Goal: Task Accomplishment & Management: Complete application form

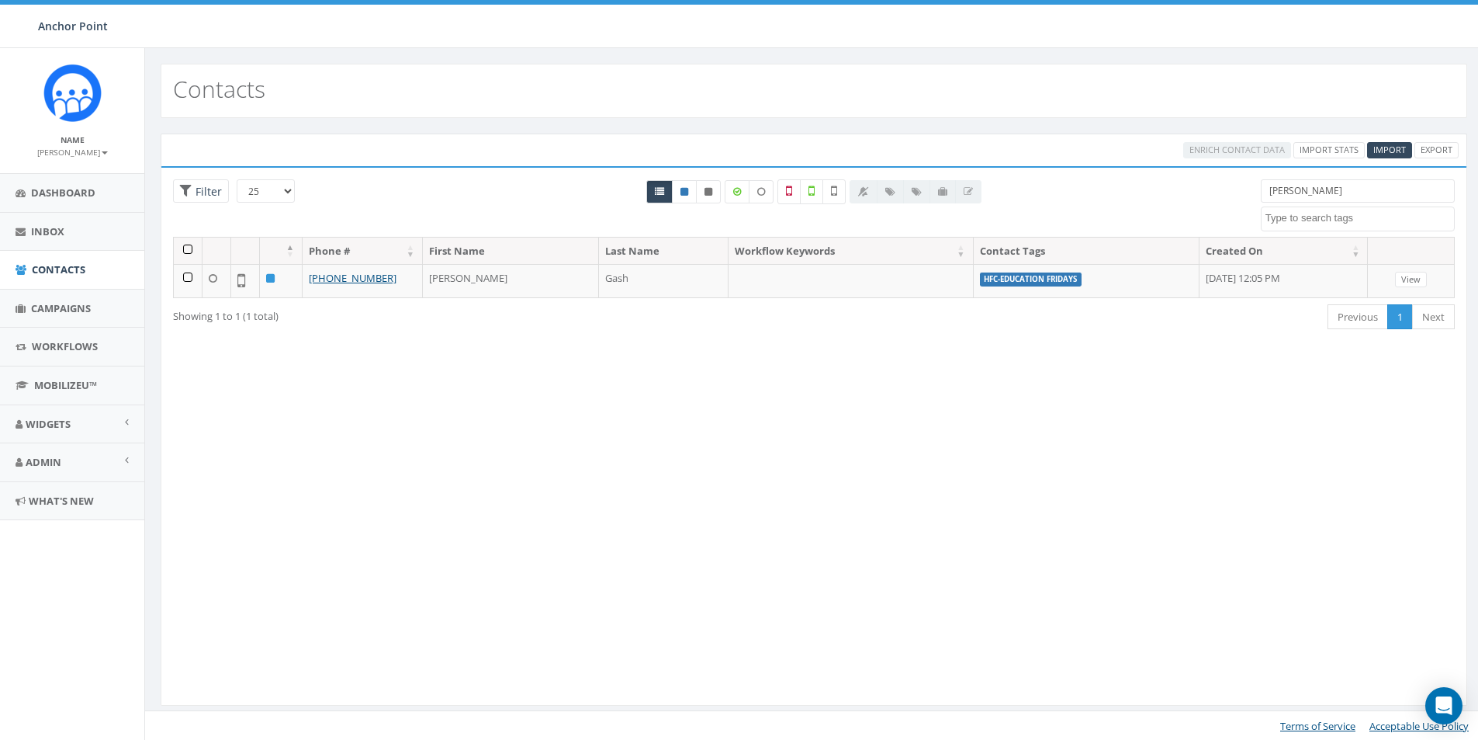
select select
click at [1392, 145] on span "Import" at bounding box center [1390, 150] width 33 height 12
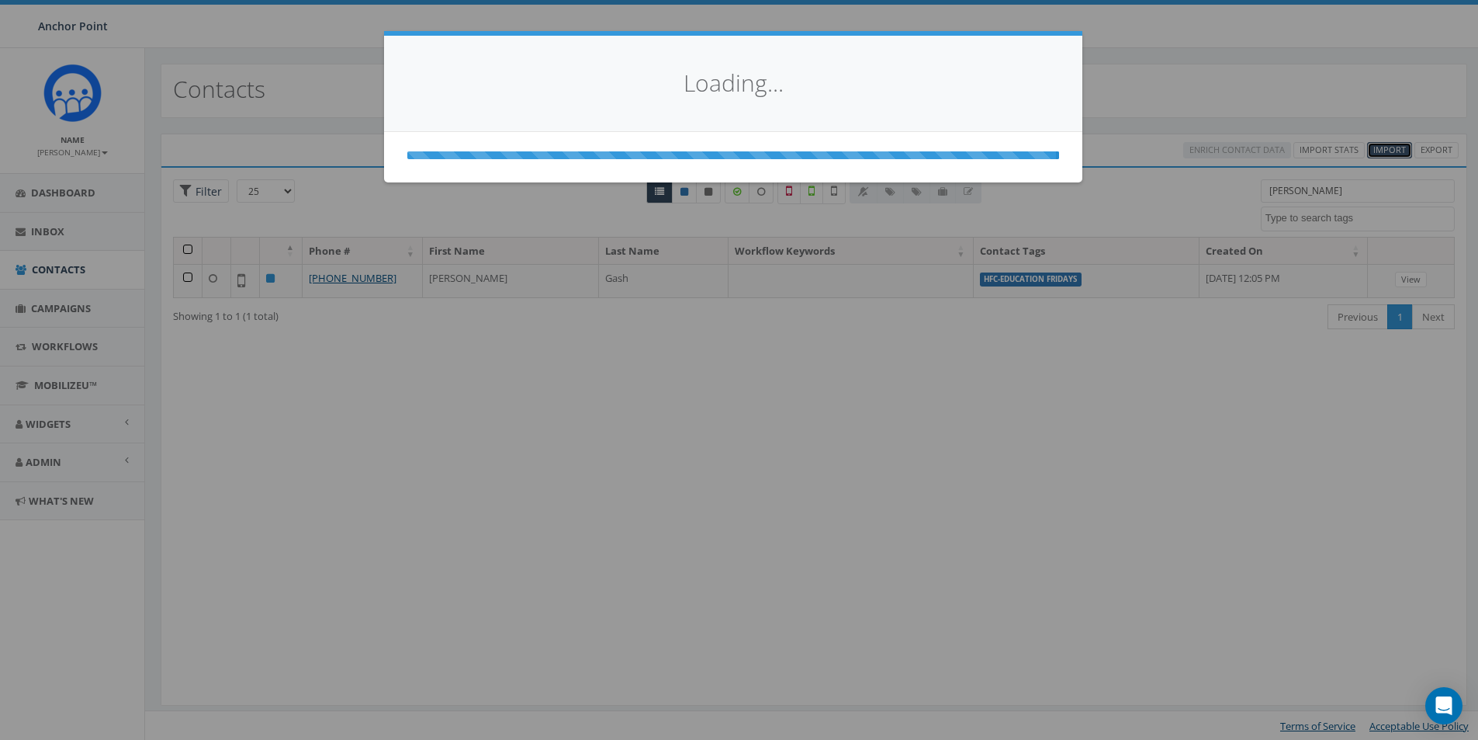
select select
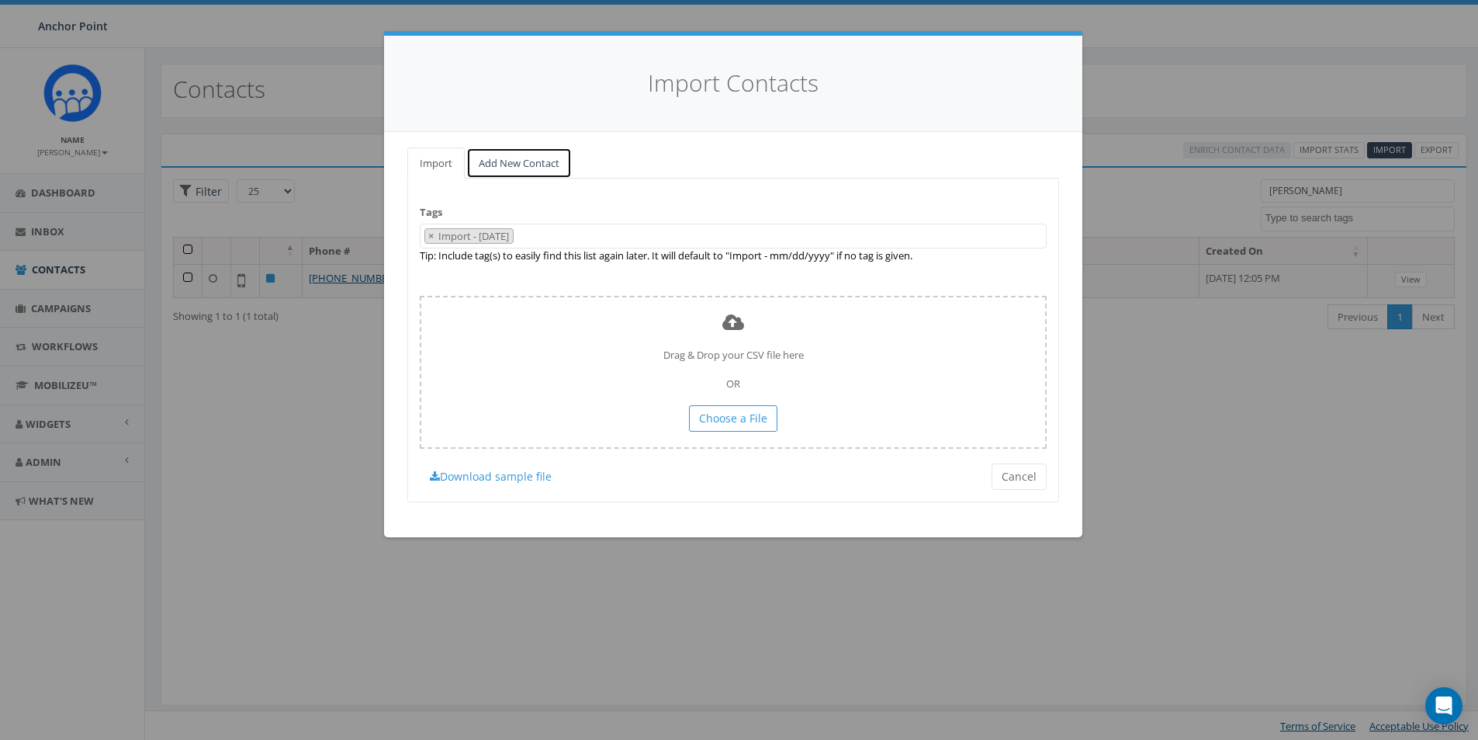
click at [536, 163] on link "Add New Contact" at bounding box center [519, 163] width 106 height 32
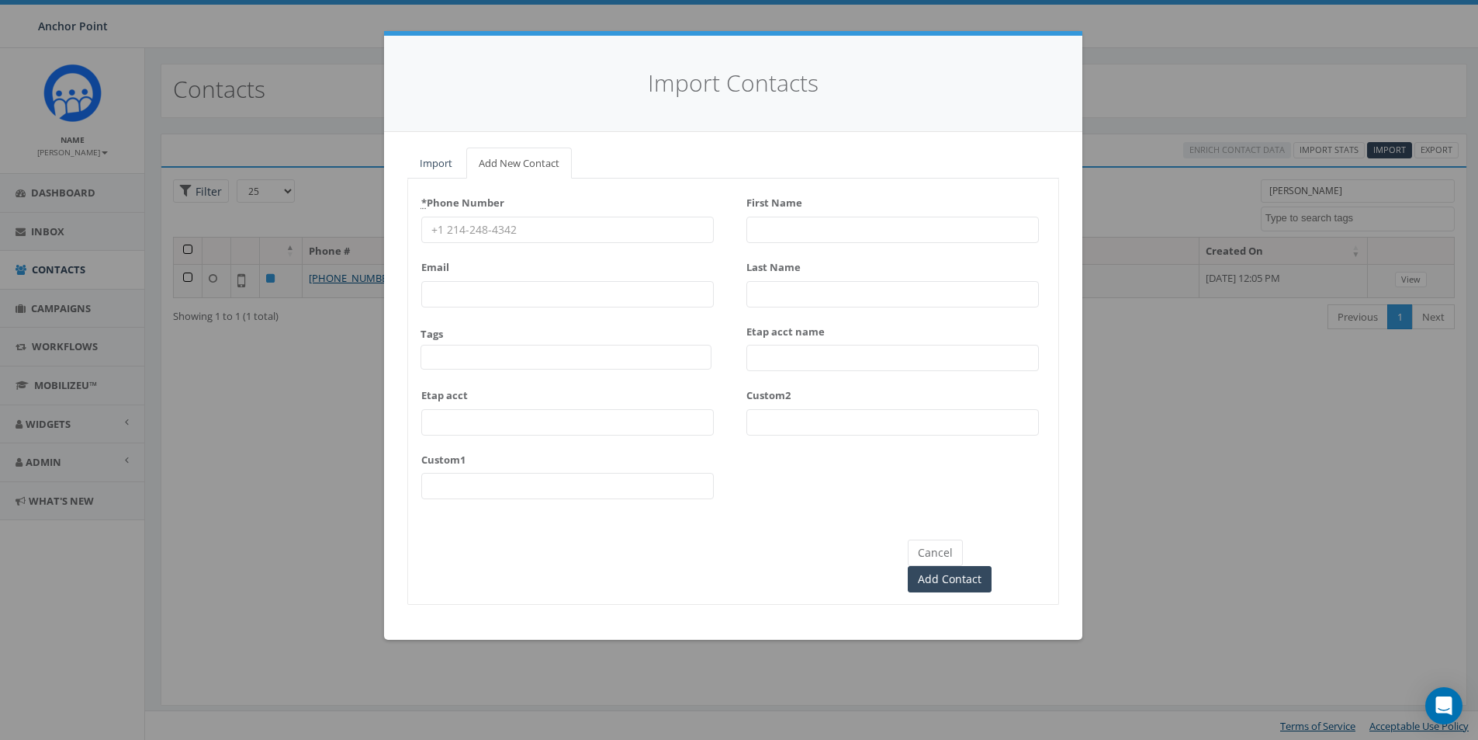
click at [471, 227] on input "* Phone Number" at bounding box center [567, 230] width 293 height 26
click at [492, 234] on input "* Phone Number" at bounding box center [567, 230] width 293 height 26
type input "832-231-0534"
click at [490, 352] on span at bounding box center [566, 357] width 291 height 25
type textarea "HFC"
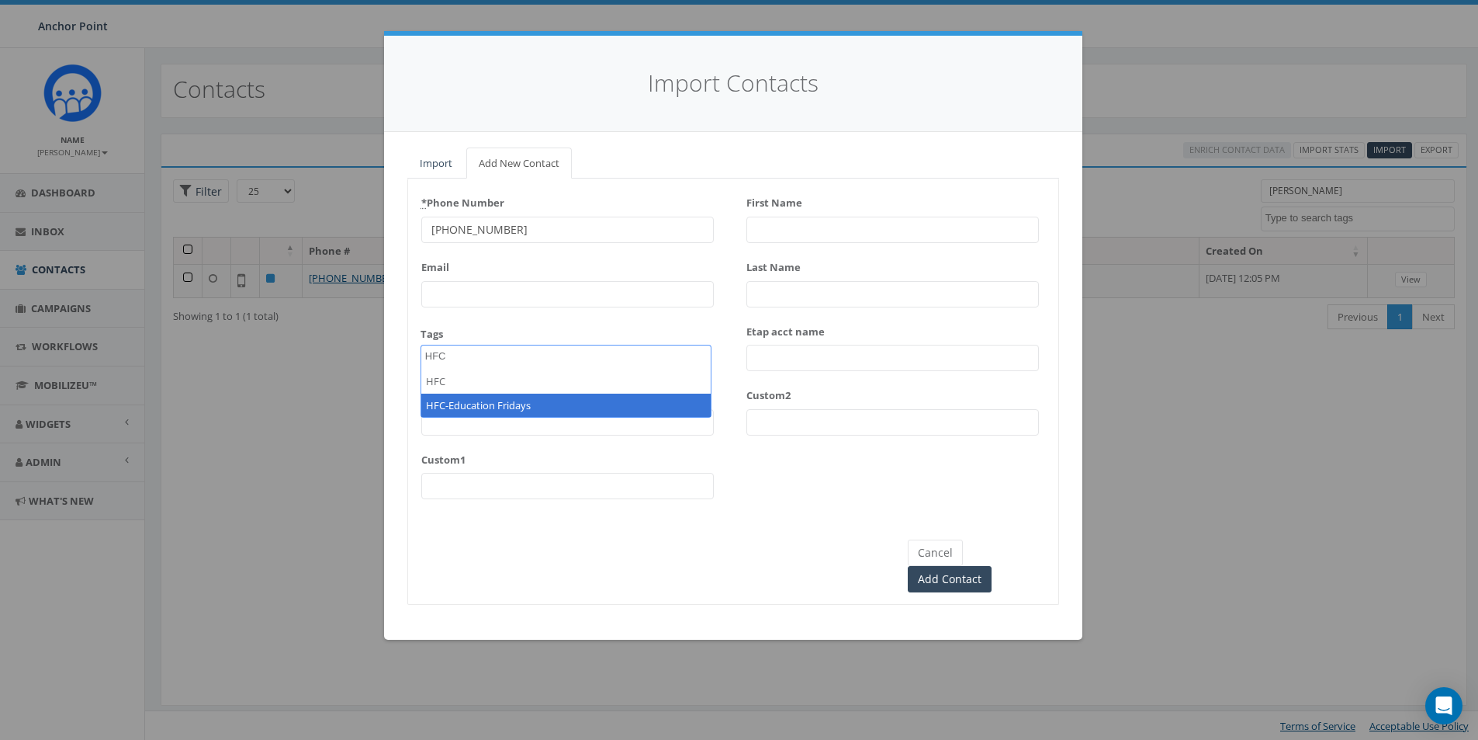
select select "HFC-Education Fridays"
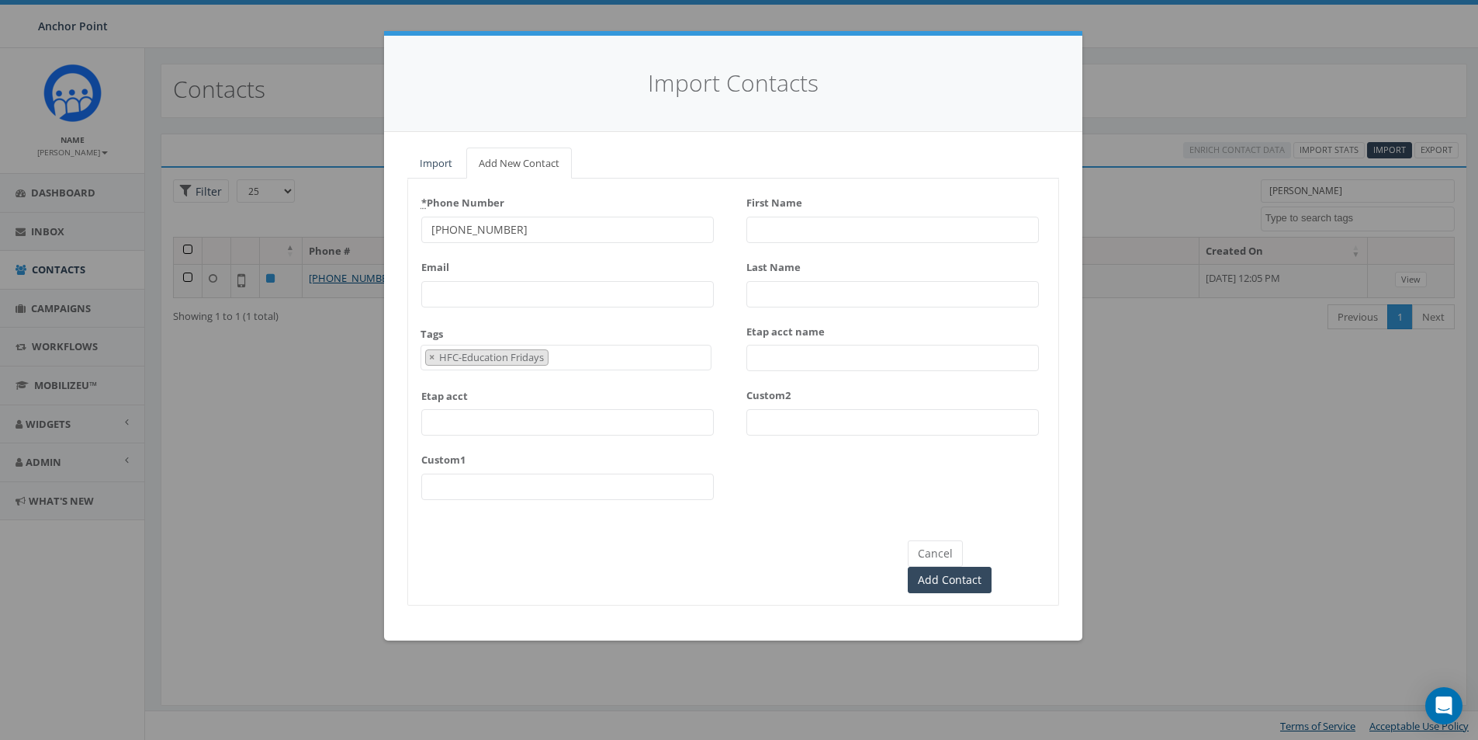
scroll to position [516, 0]
click at [781, 225] on input "First Name" at bounding box center [893, 230] width 293 height 26
type input "[PERSON_NAME]"
click at [992, 566] on input "Add Contact" at bounding box center [950, 579] width 84 height 26
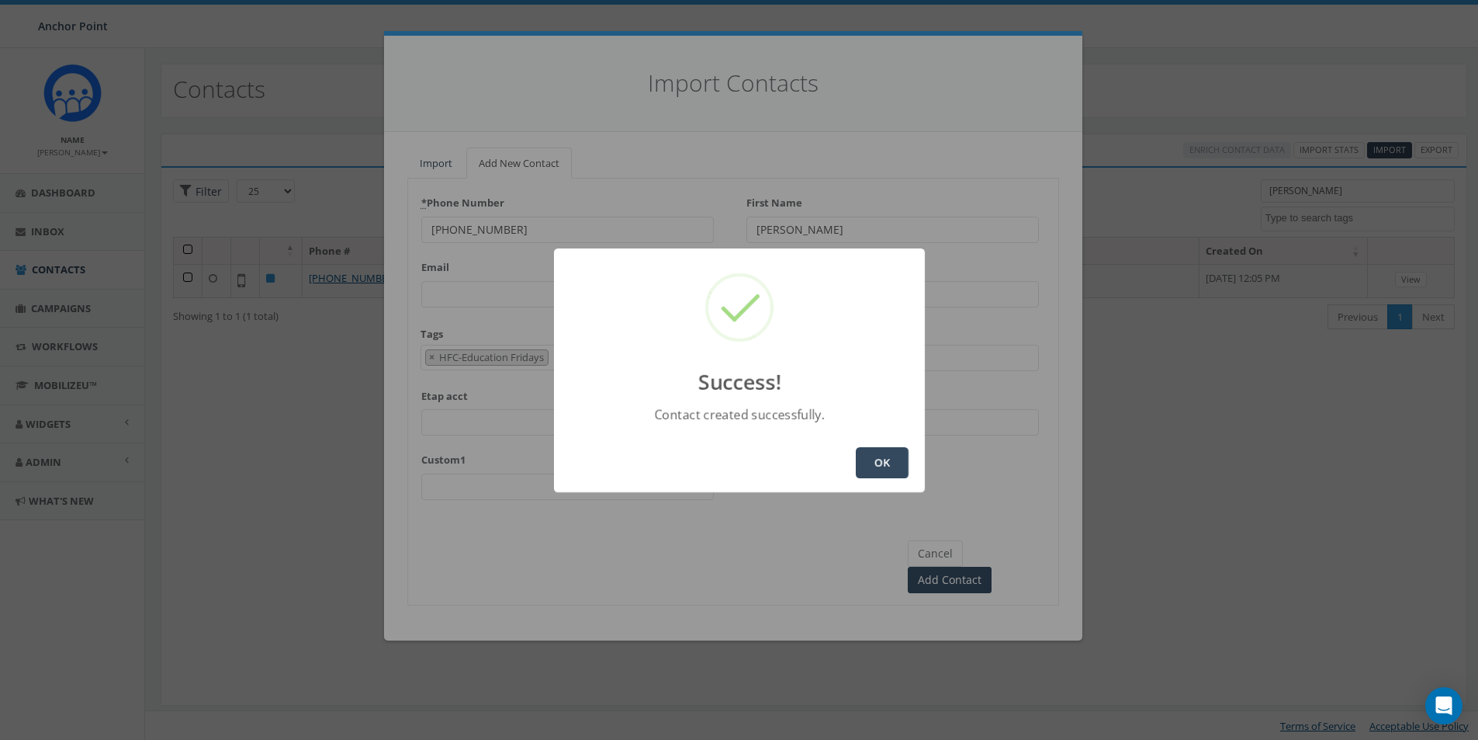
click at [882, 456] on button "OK" at bounding box center [882, 462] width 53 height 31
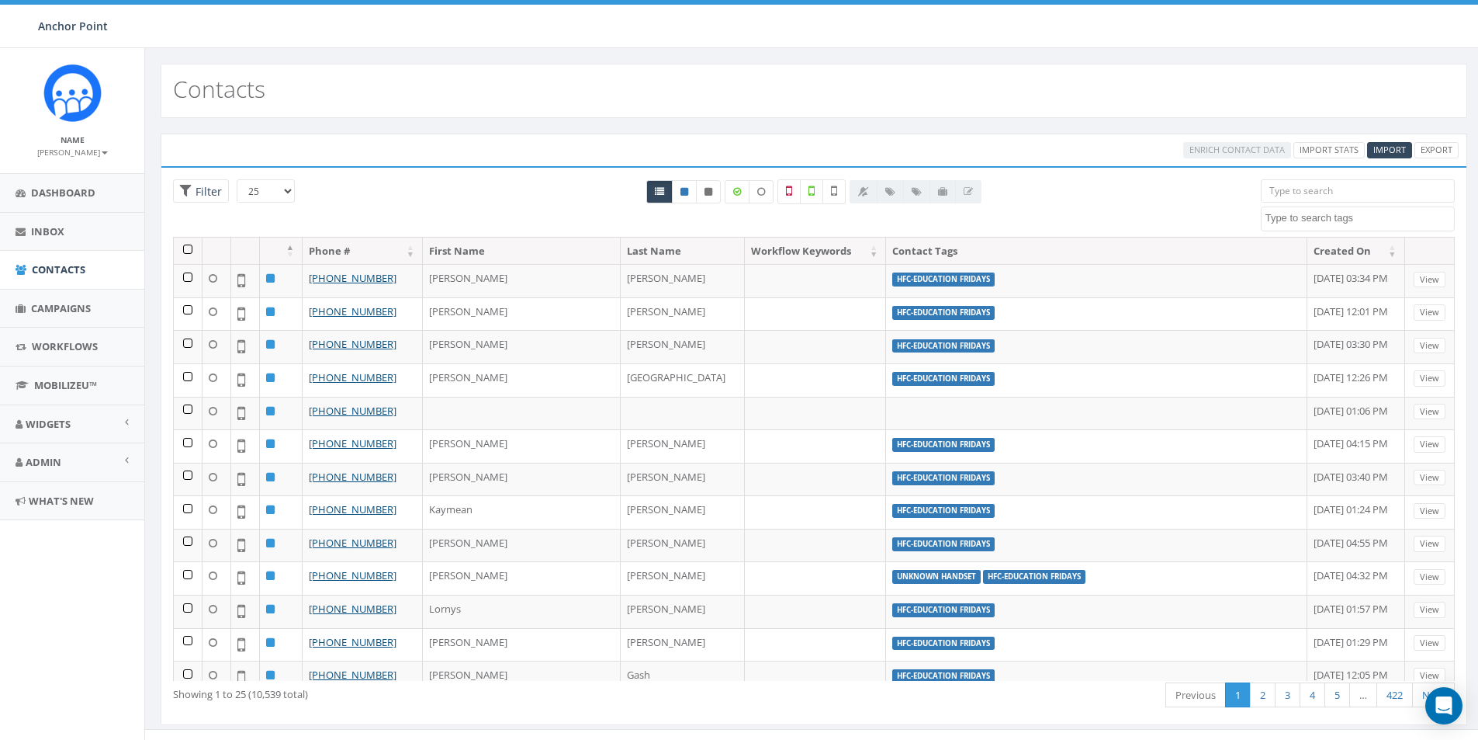
select select
